Goal: Task Accomplishment & Management: Manage account settings

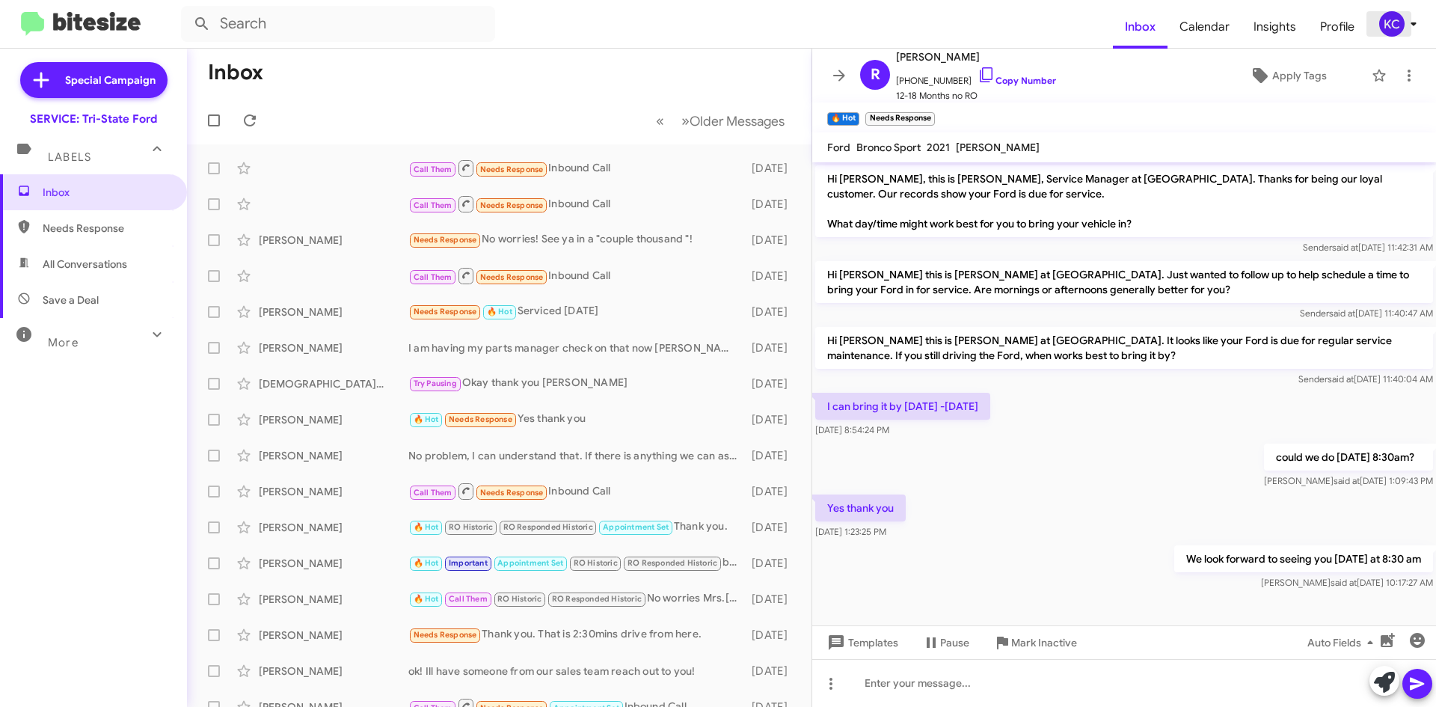
click at [1396, 28] on div "KC" at bounding box center [1391, 23] width 25 height 25
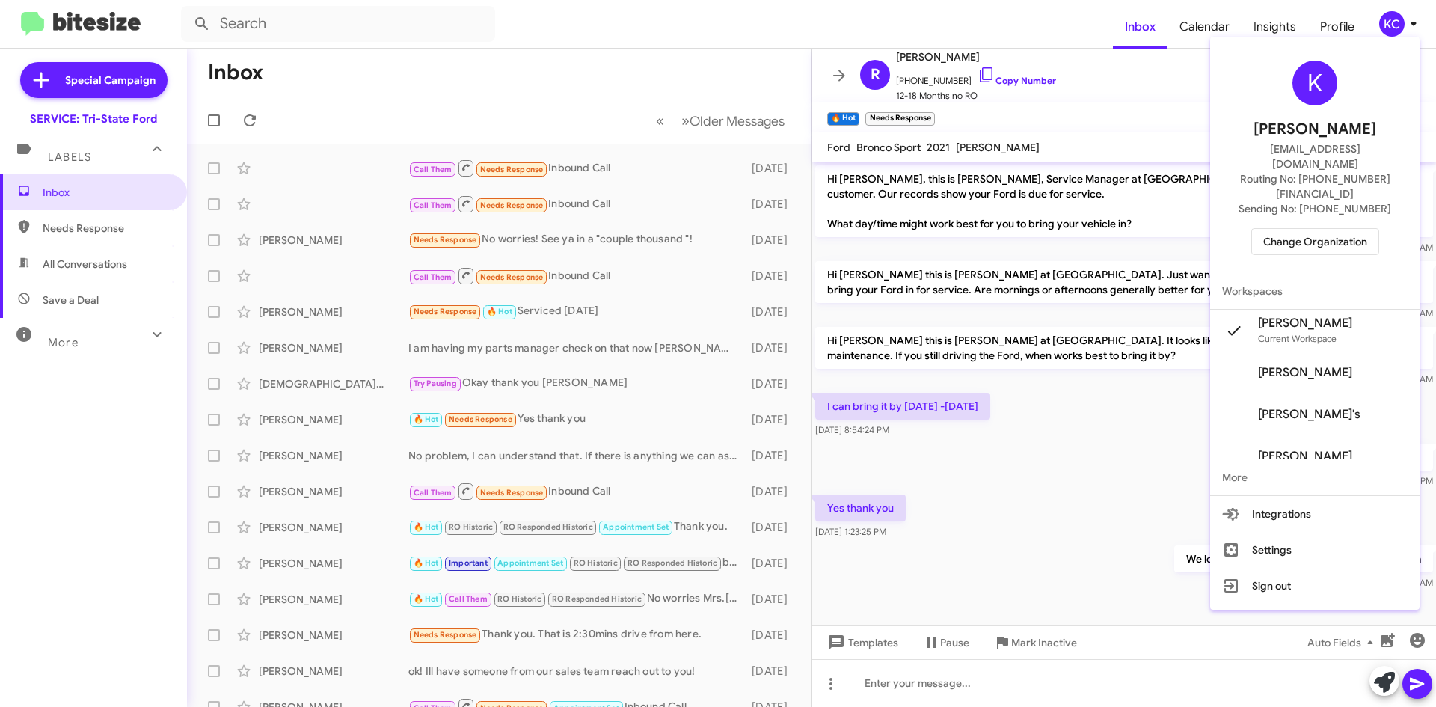
click at [1288, 229] on span "Change Organization" at bounding box center [1315, 241] width 104 height 25
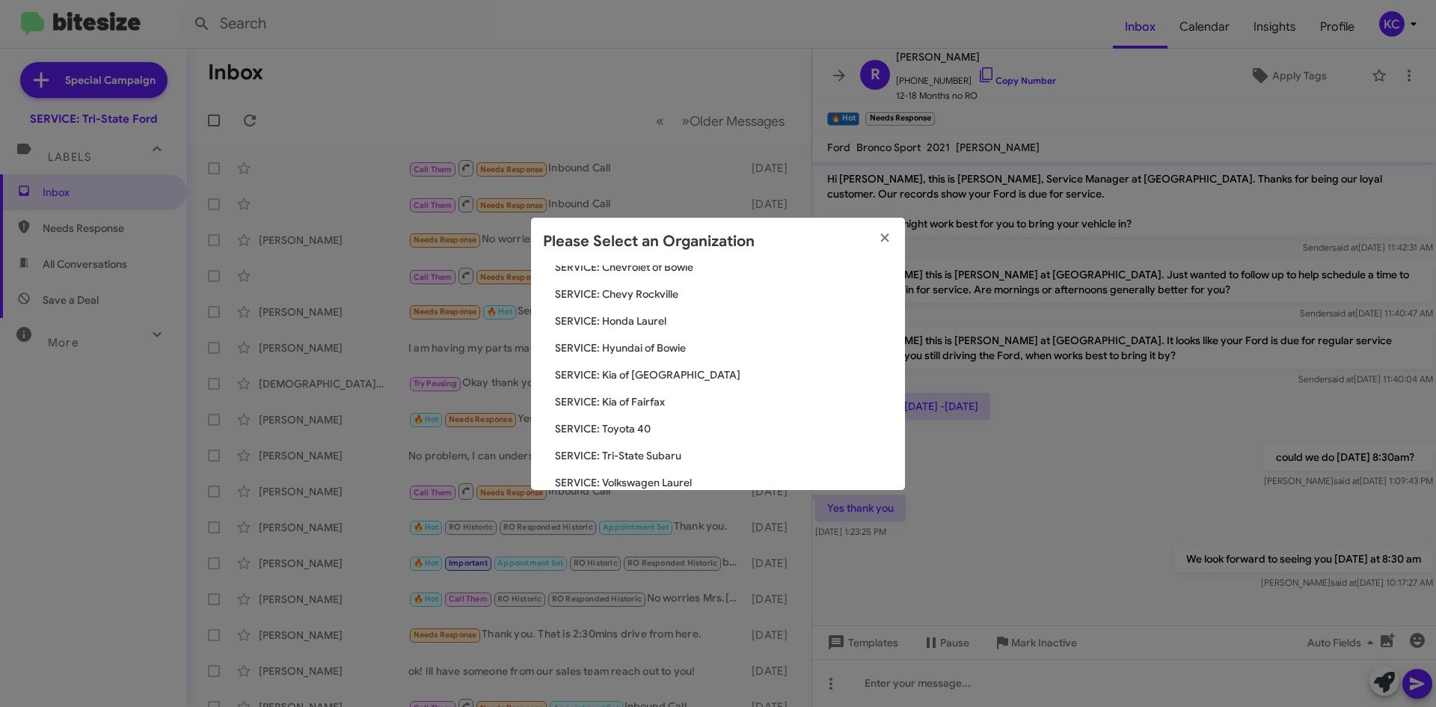
scroll to position [224, 0]
click at [664, 322] on span "SERVICE: Hyundai of Bowie" at bounding box center [724, 321] width 338 height 15
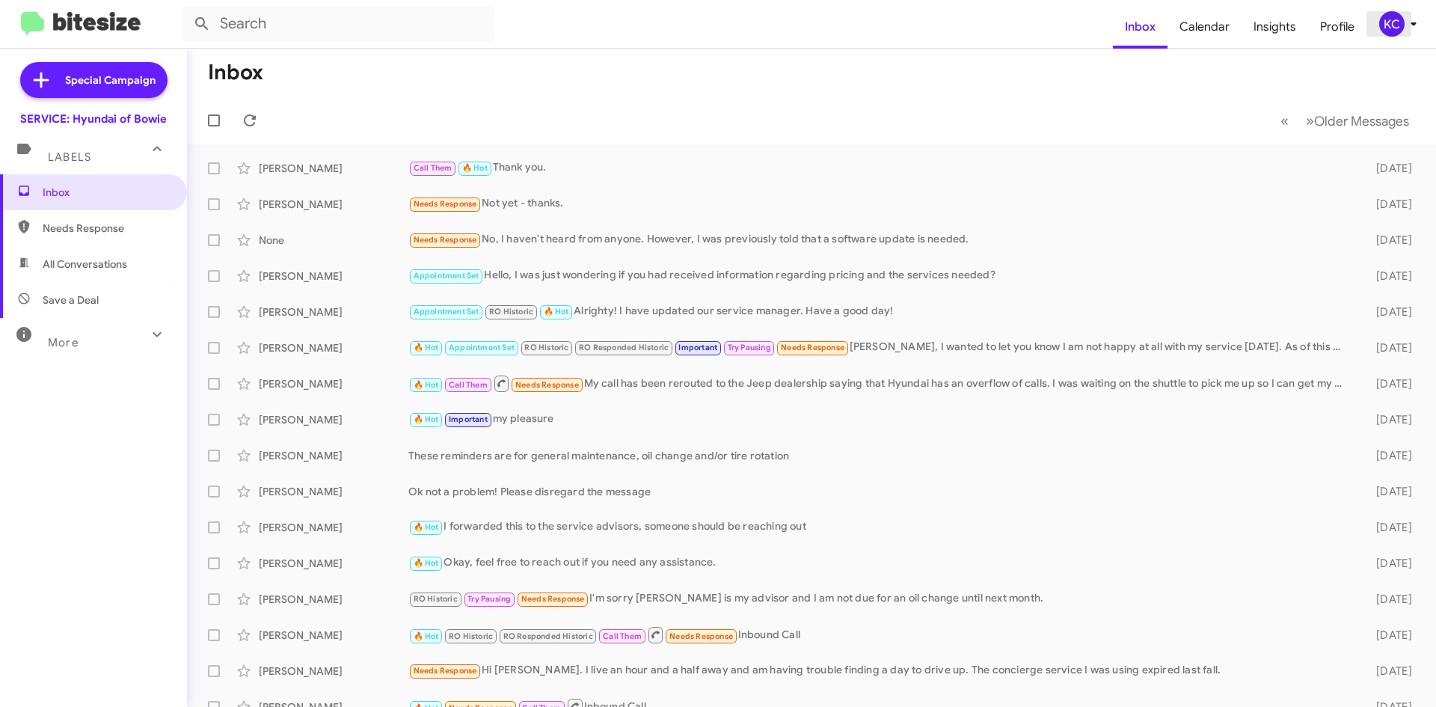
click at [1389, 20] on div "KC" at bounding box center [1391, 23] width 25 height 25
